Goal: Navigation & Orientation: Understand site structure

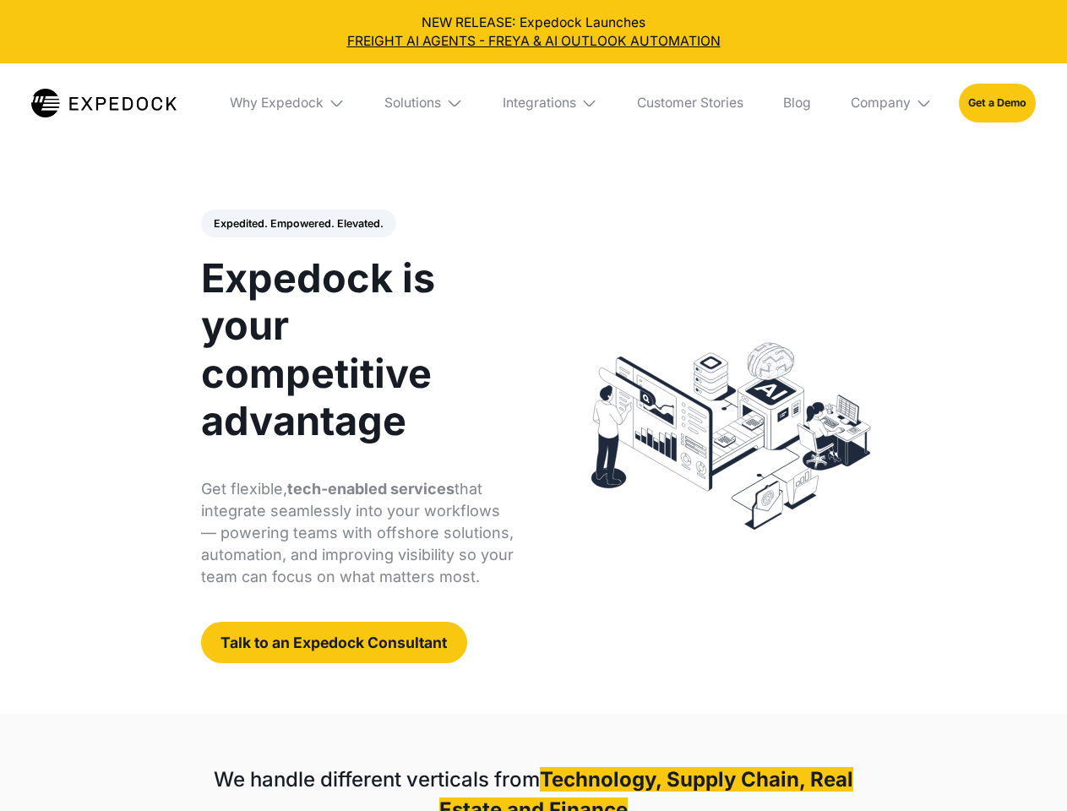
select select
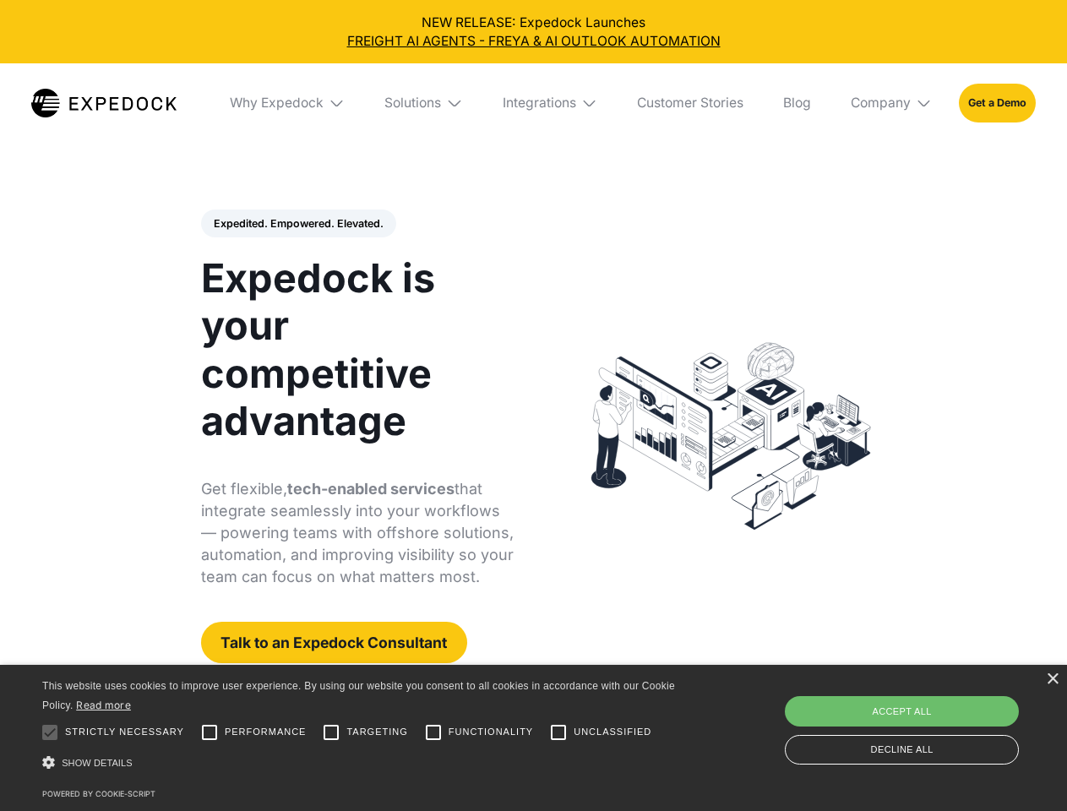
click at [533, 103] on div "Integrations" at bounding box center [539, 103] width 73 height 17
click at [288, 103] on div "Why Expedock" at bounding box center [262, 103] width 94 height 17
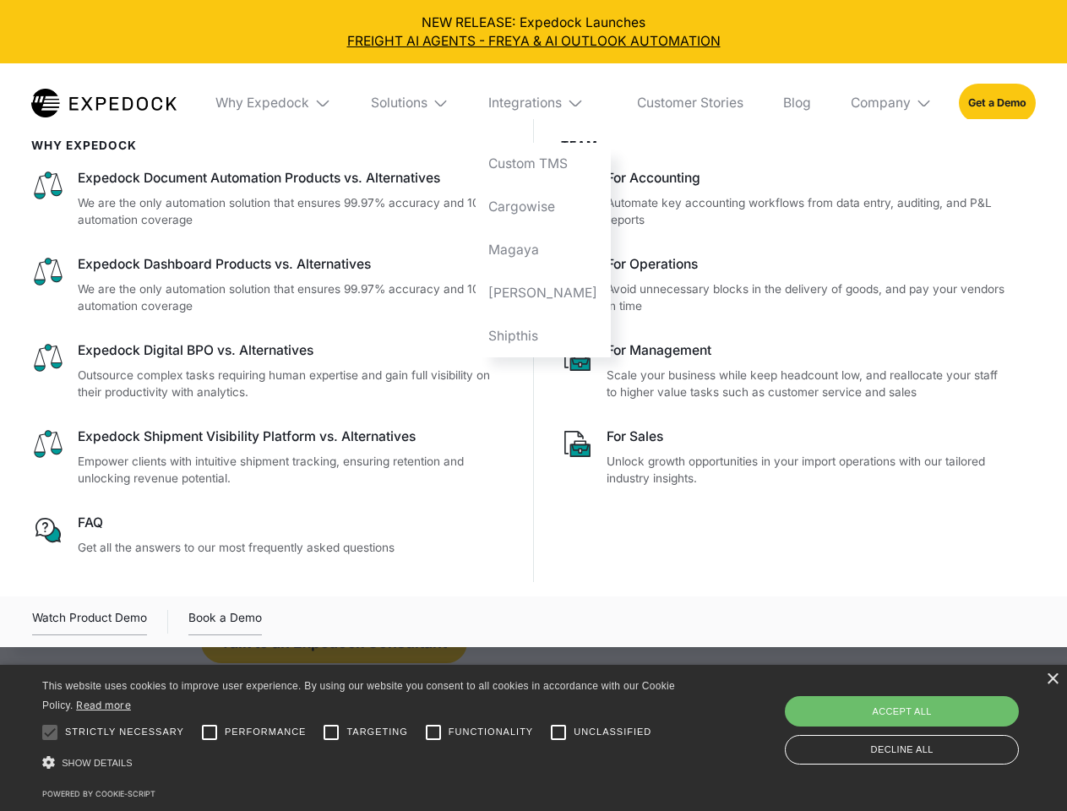
click at [425, 103] on div "Solutions" at bounding box center [399, 103] width 57 height 17
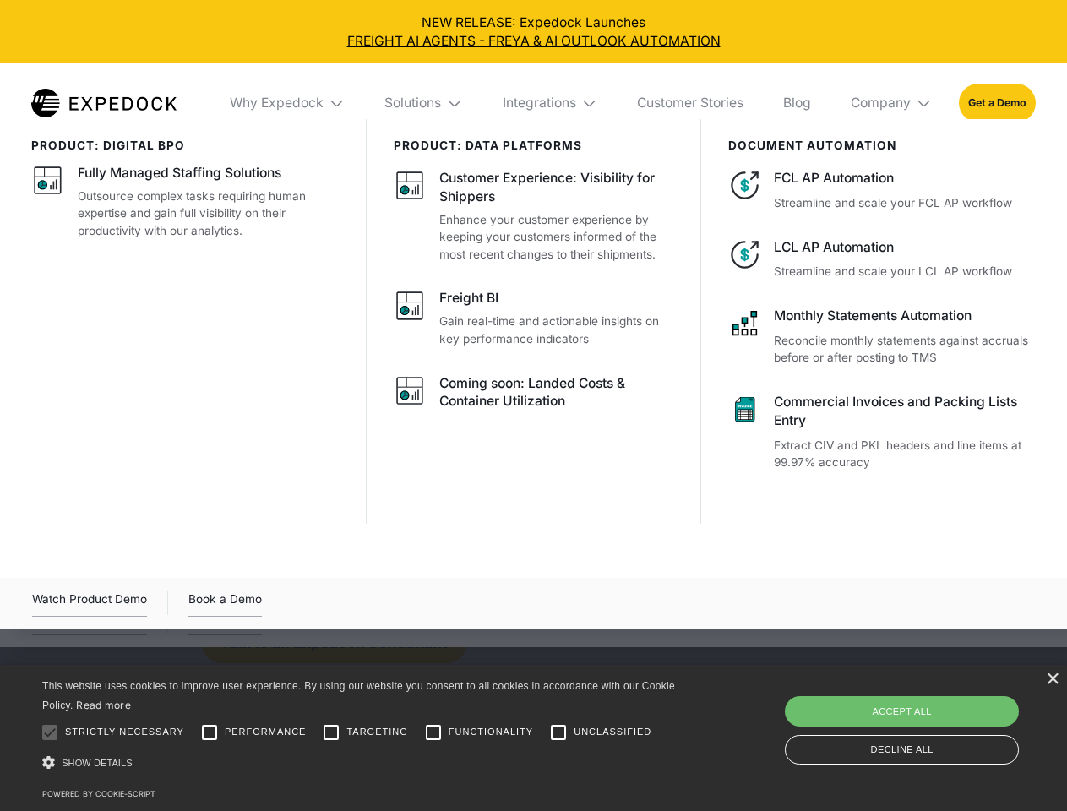
click at [551, 103] on div "Integrations" at bounding box center [539, 103] width 73 height 17
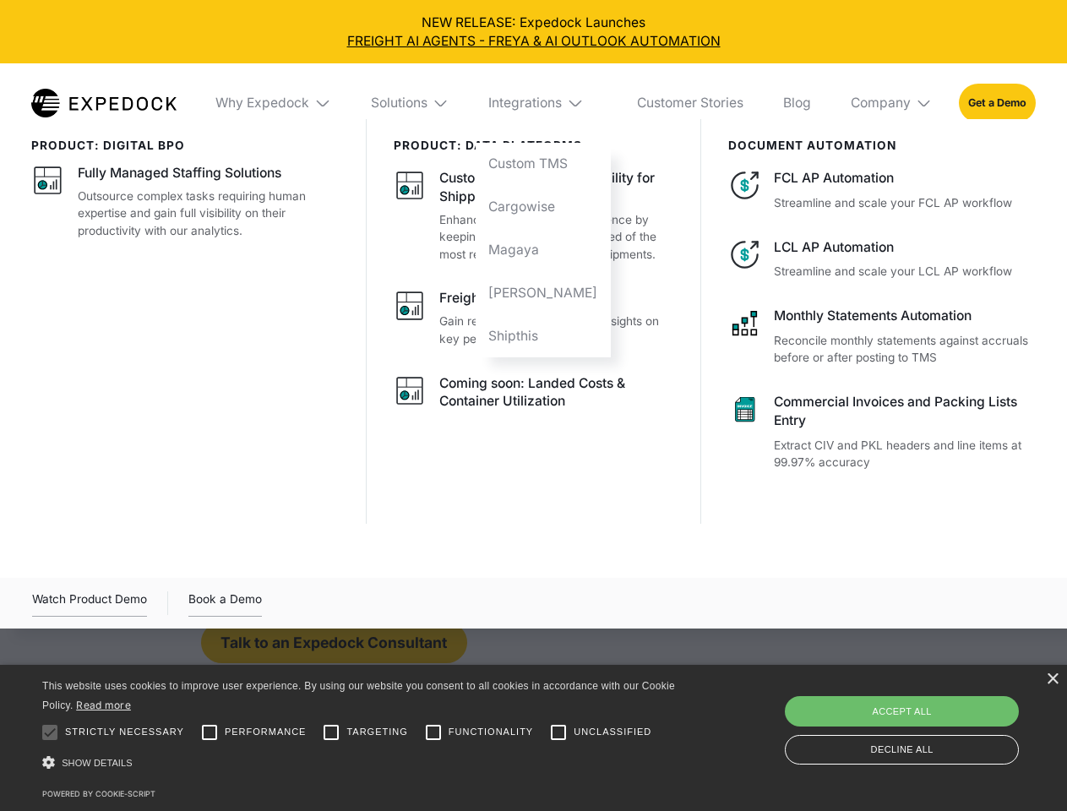
click at [892, 103] on div "Company" at bounding box center [880, 103] width 60 height 17
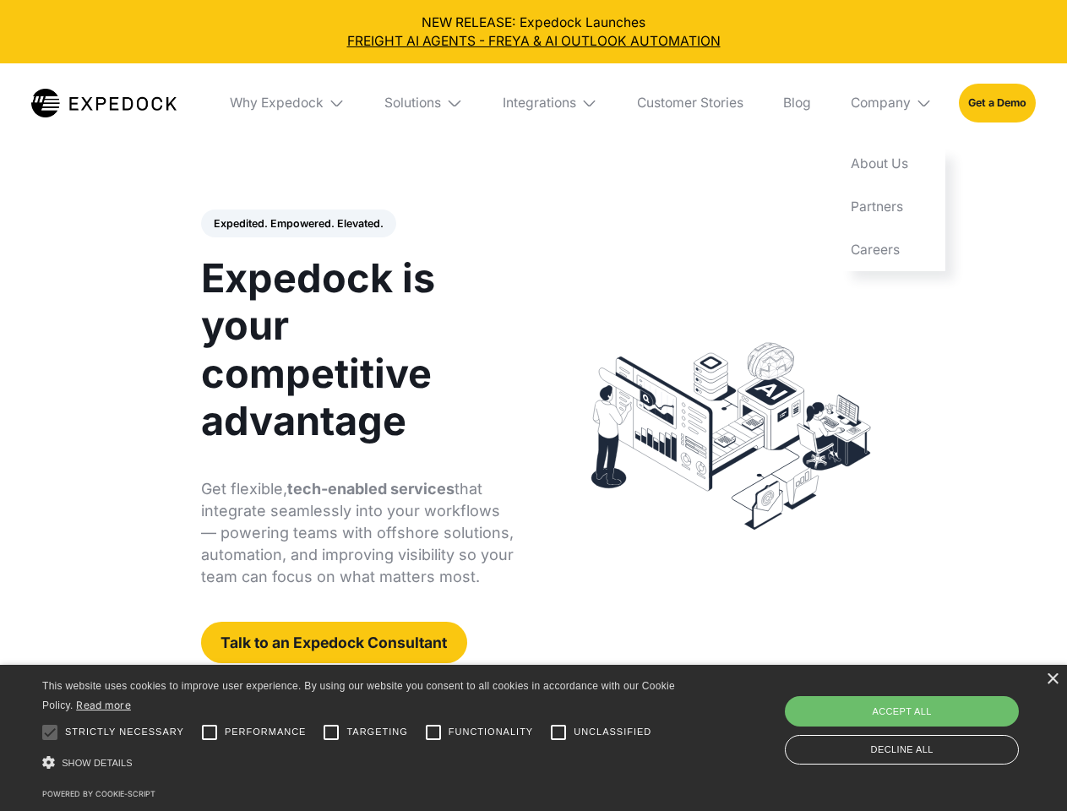
click at [297, 224] on div "Expedited. Empowered. Elevated. Automate Freight Document Extraction at 99.97% …" at bounding box center [357, 436] width 313 height 454
click at [50, 732] on div at bounding box center [50, 732] width 34 height 34
click at [209, 732] on input "Performance" at bounding box center [210, 732] width 34 height 34
checkbox input "true"
click at [331, 732] on input "Targeting" at bounding box center [331, 732] width 34 height 34
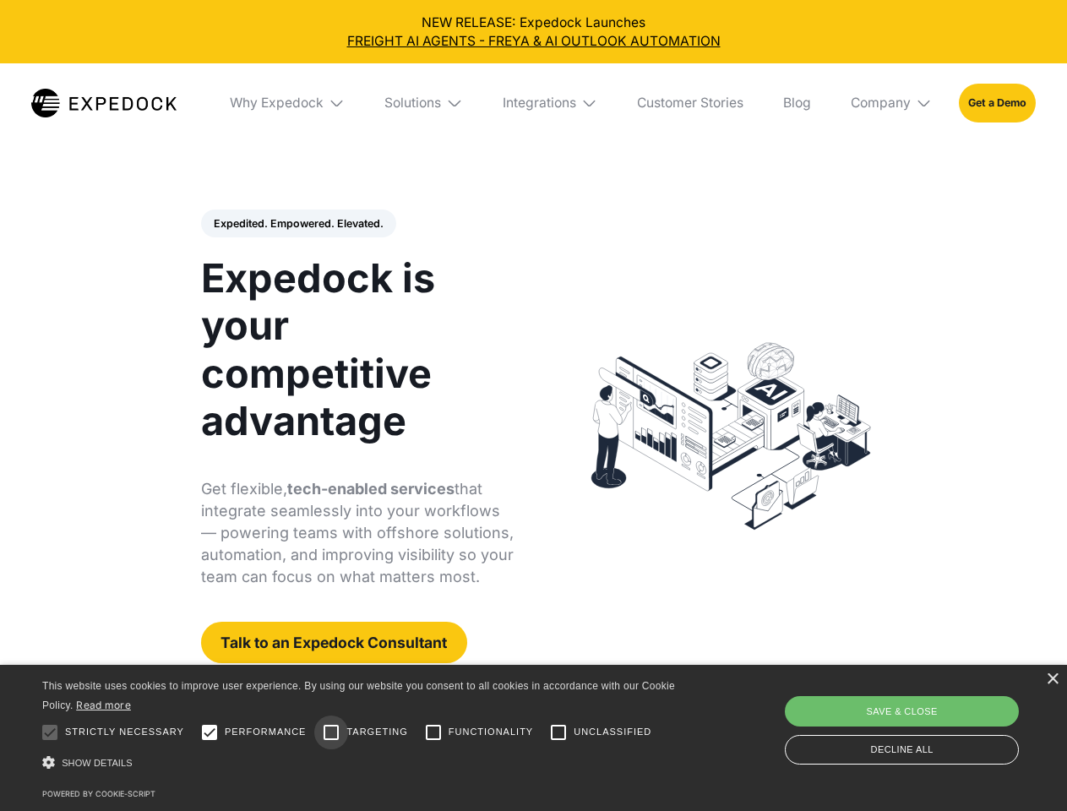
checkbox input "true"
click at [433, 732] on input "Functionality" at bounding box center [433, 732] width 34 height 34
checkbox input "true"
